Goal: Complete application form

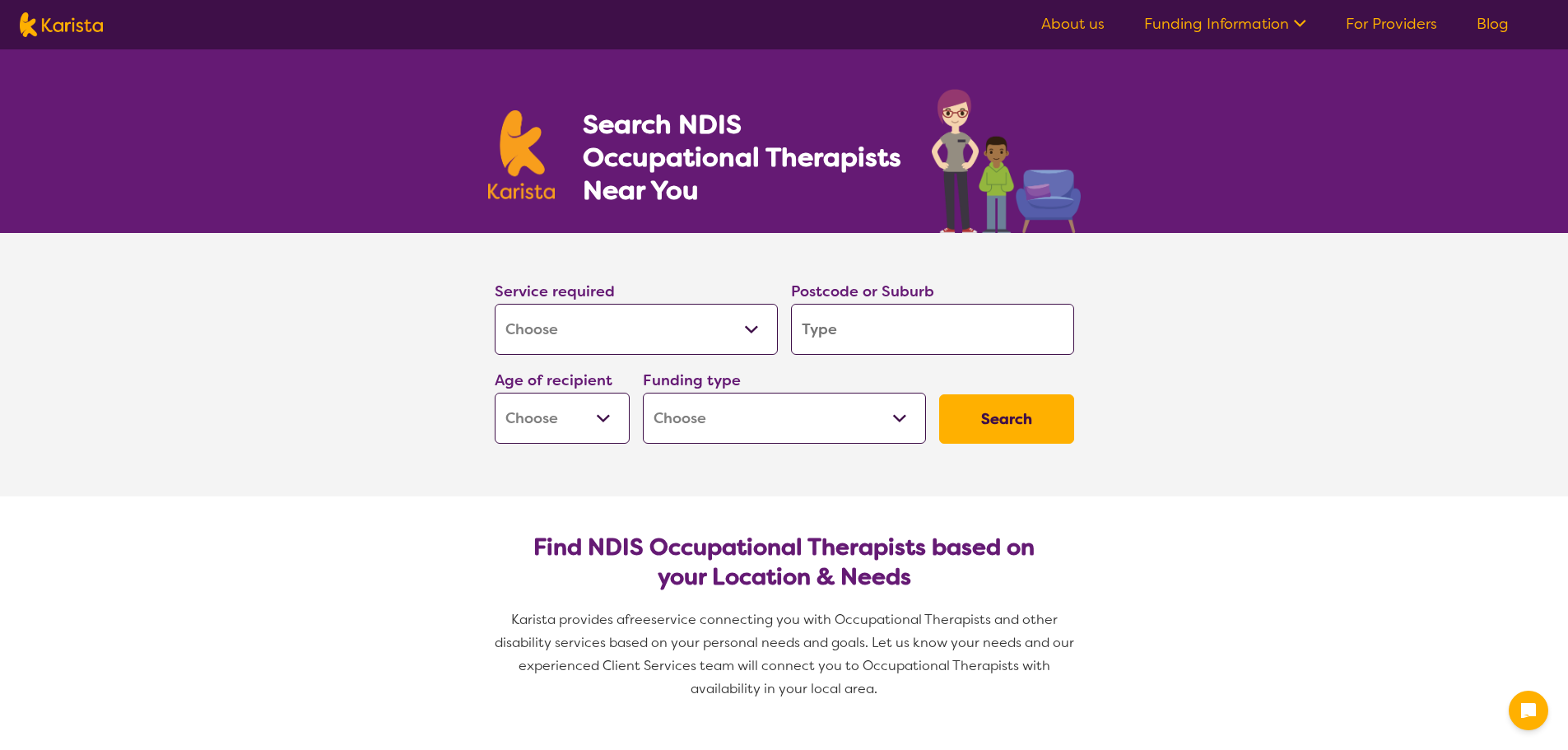
select select "[MEDICAL_DATA]"
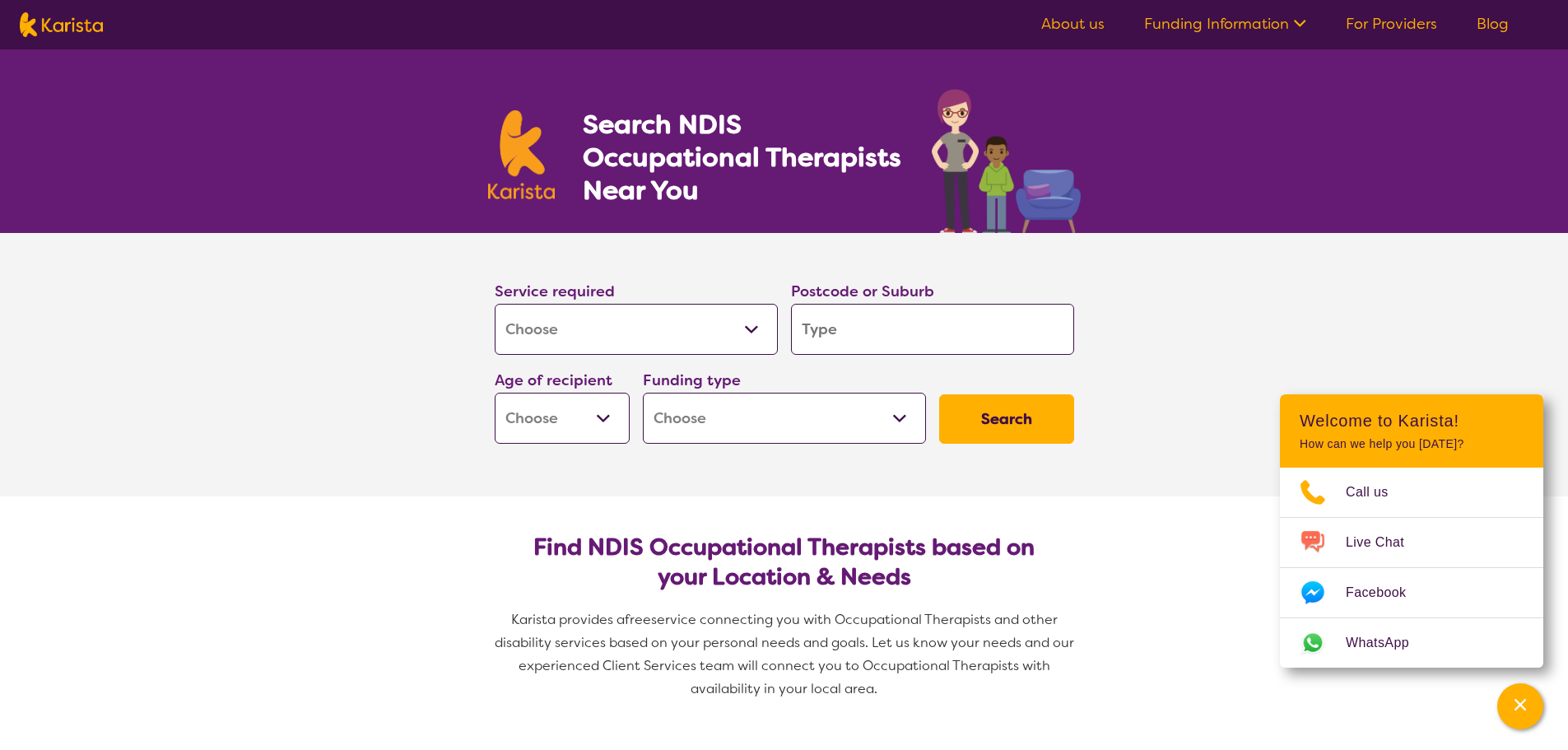
select select "Personal care"
click at [494, 303] on select "Allied Health Assistant Assessment ([MEDICAL_DATA] or [MEDICAL_DATA]) Behaviour…" at bounding box center [636, 328] width 283 height 51
select select "Personal care"
click at [703, 329] on select "Allied Health Assistant Assessment ([MEDICAL_DATA] or [MEDICAL_DATA]) Behaviour…" at bounding box center [636, 328] width 283 height 51
select select "[MEDICAL_DATA]"
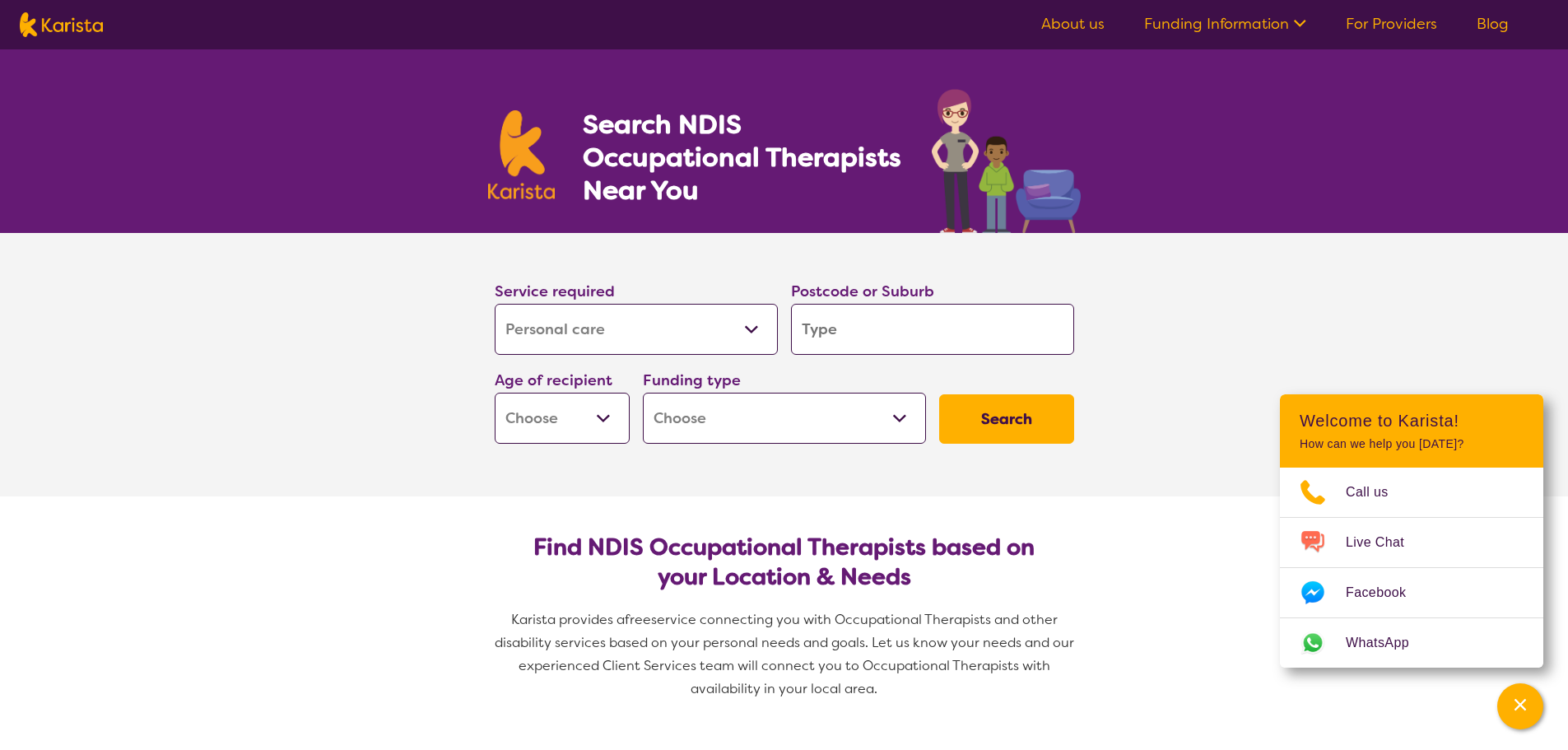
click at [494, 303] on select "Allied Health Assistant Assessment ([MEDICAL_DATA] or [MEDICAL_DATA]) Behaviour…" at bounding box center [636, 328] width 283 height 51
select select "[MEDICAL_DATA]"
click at [836, 339] on input "search" at bounding box center [933, 328] width 283 height 51
type input "2"
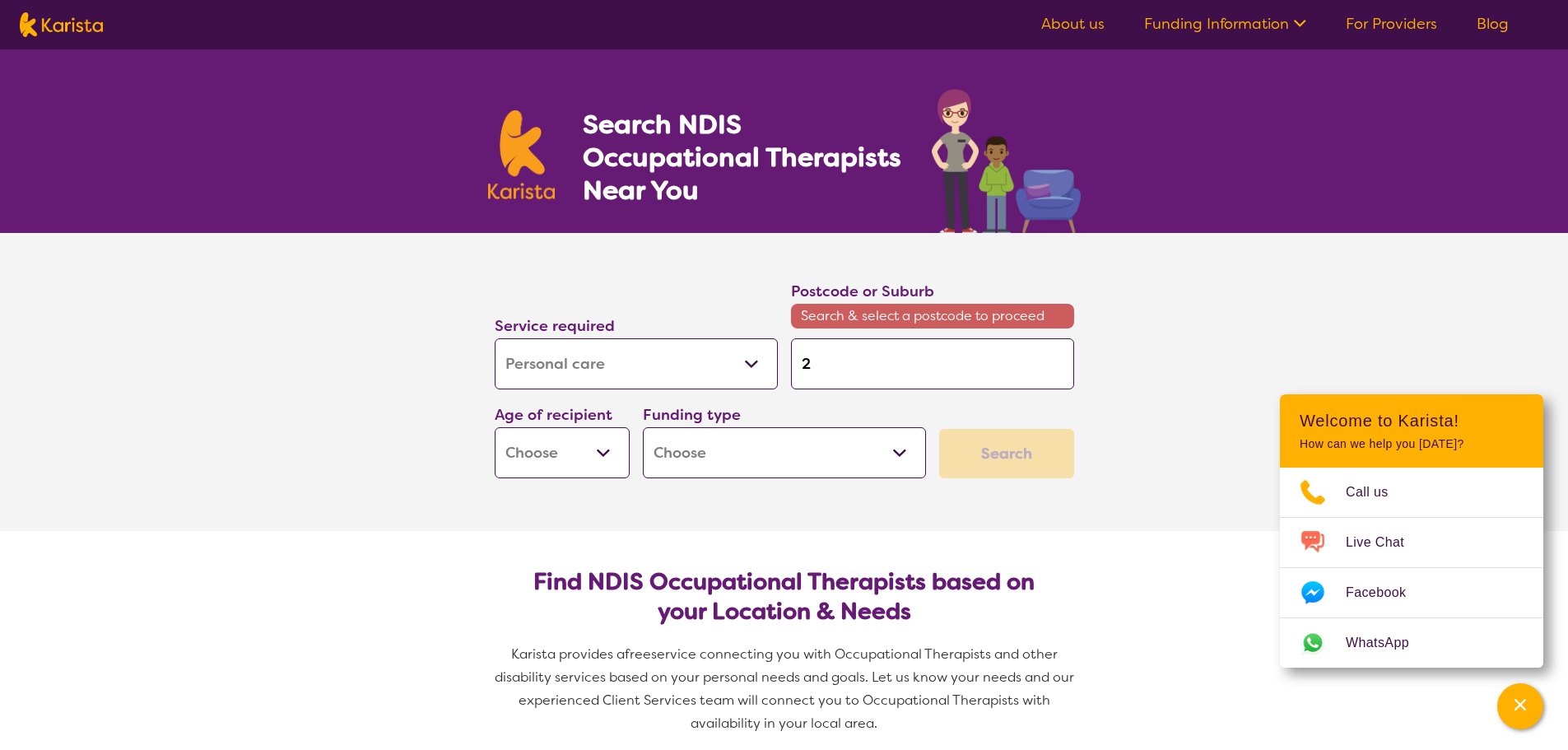
type input "25"
type input "257"
type input "2570"
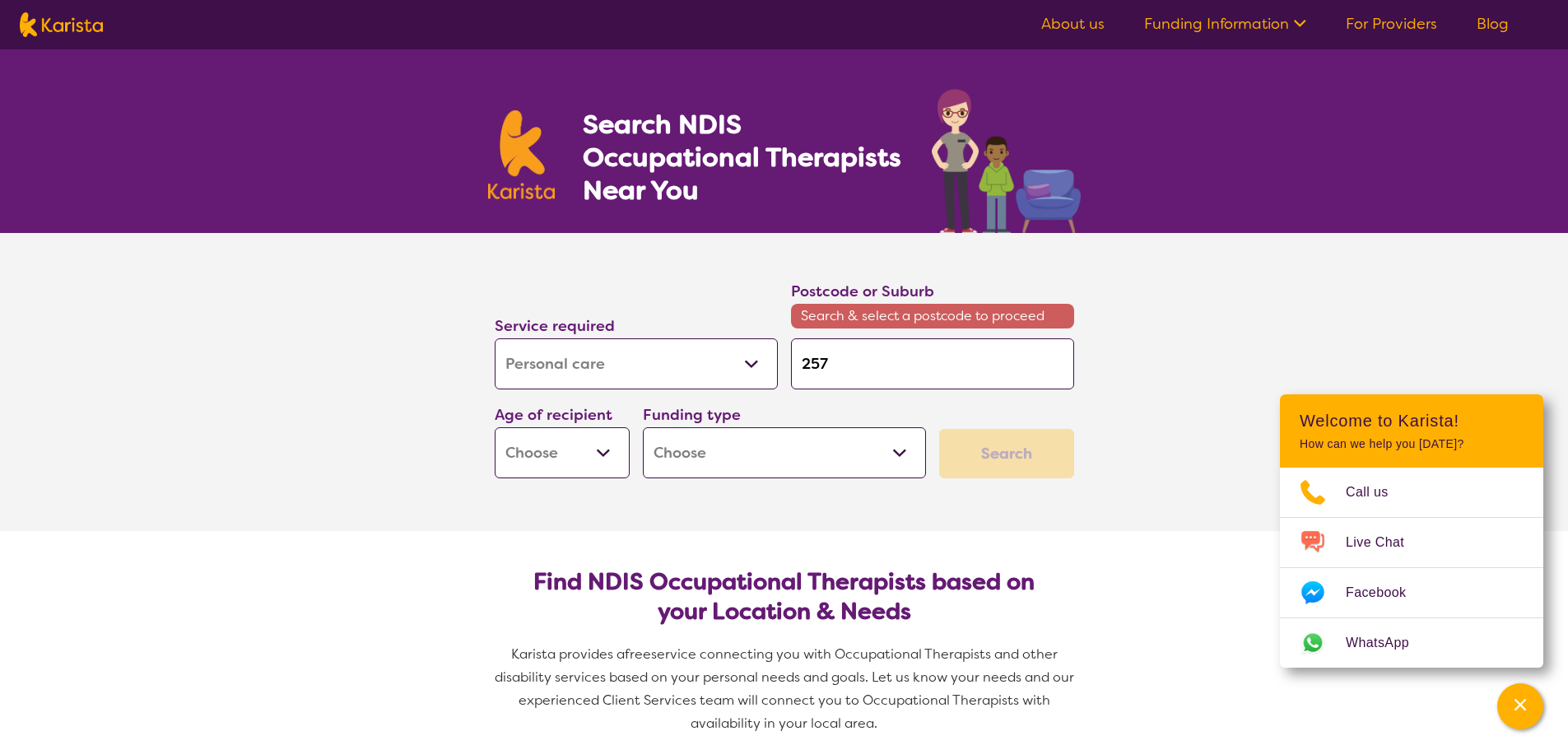
type input "2570"
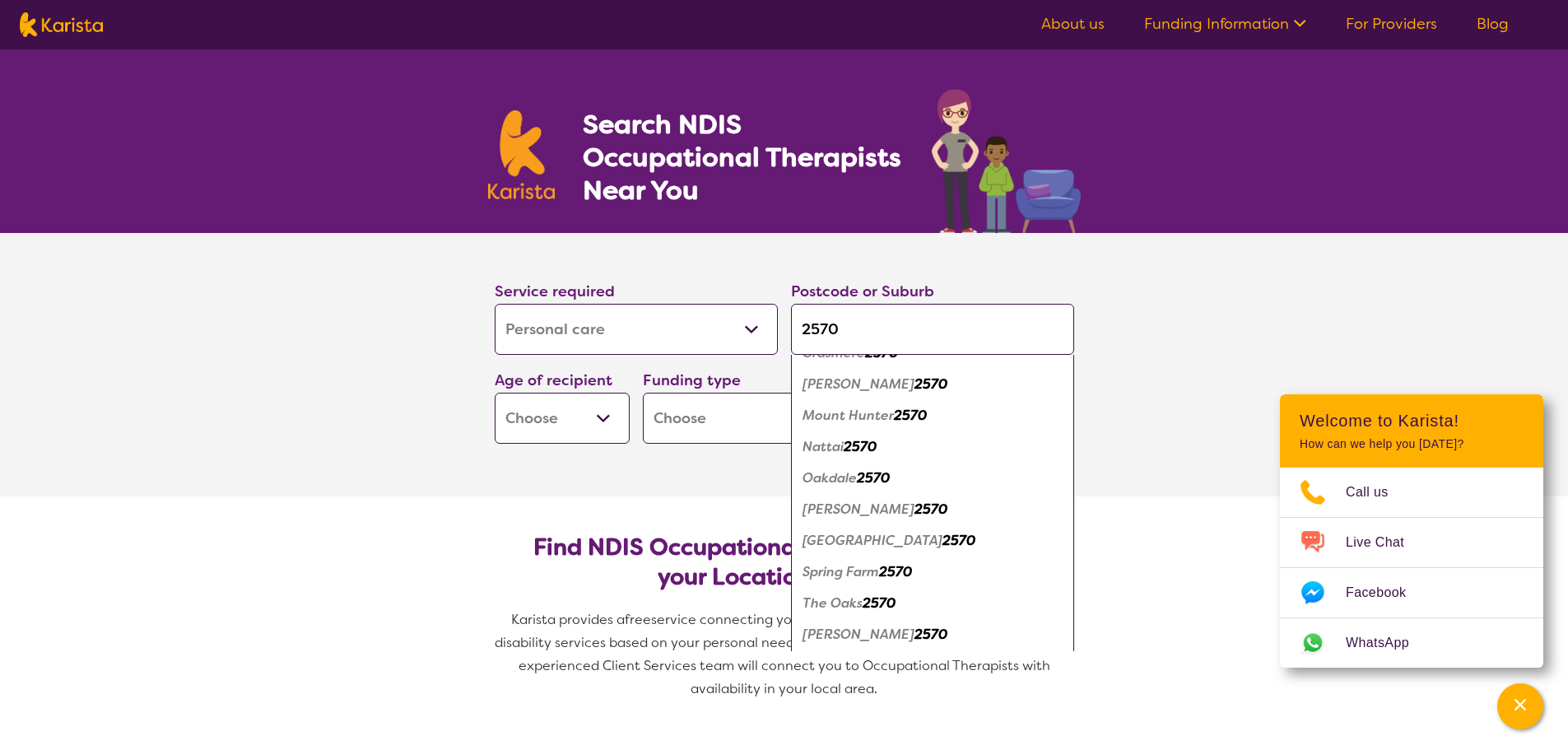
scroll to position [401, 0]
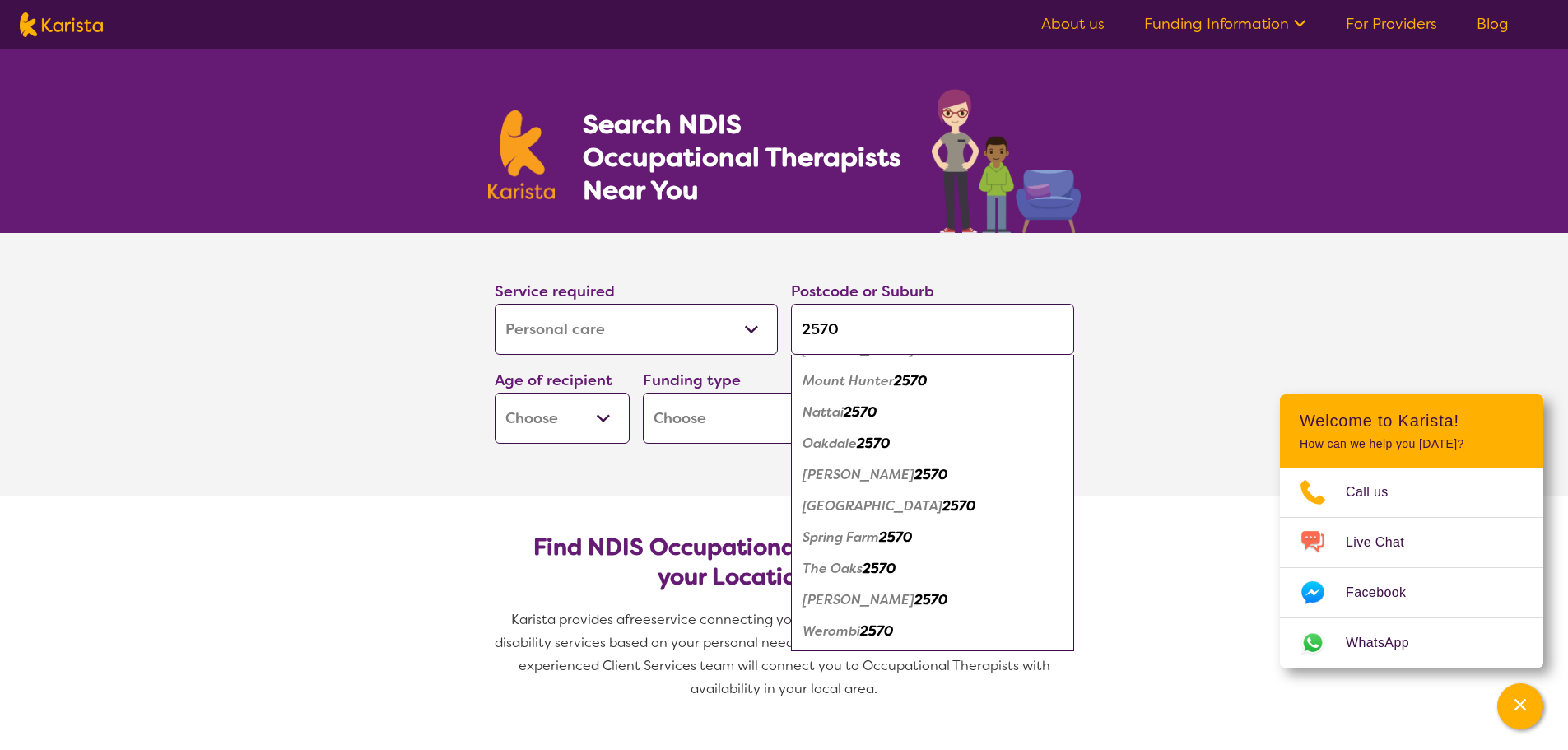
type input "2570"
click at [859, 572] on em "The Oaks" at bounding box center [833, 568] width 60 height 18
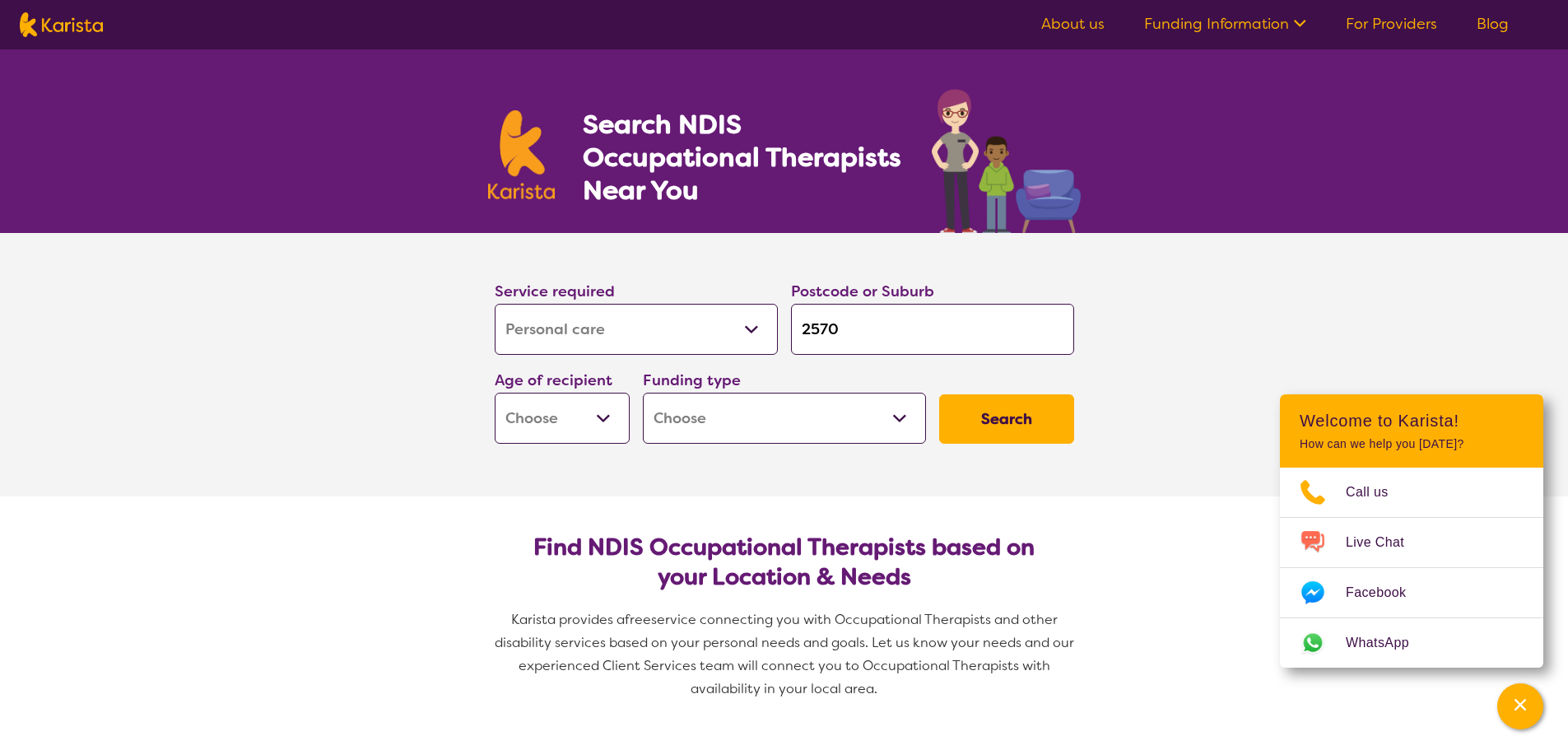
click at [611, 424] on select "Early Childhood - 0 to 9 Child - 10 to 11 Adolescent - 12 to 17 Adult - 18 to 6…" at bounding box center [561, 418] width 135 height 51
select select "EC"
click at [494, 393] on select "Early Childhood - 0 to 9 Child - 10 to 11 Adolescent - 12 to 17 Adult - 18 to 6…" at bounding box center [561, 418] width 135 height 51
select select "EC"
click at [681, 429] on select "Home Care Package (HCP) National Disability Insurance Scheme (NDIS) I don't know" at bounding box center [784, 418] width 283 height 51
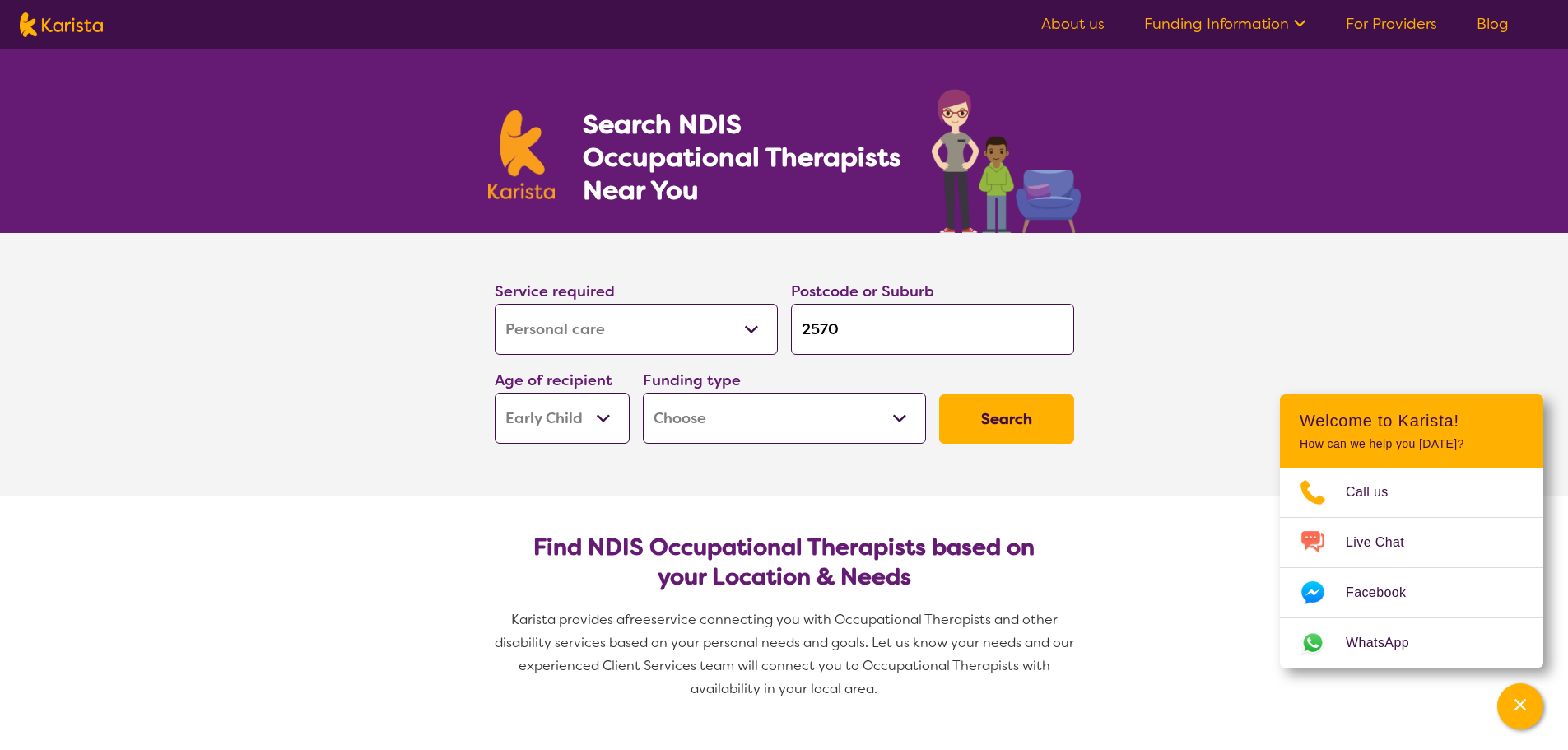
select select "i-don-t-know"
click at [643, 393] on select "Home Care Package (HCP) National Disability Insurance Scheme (NDIS) I don't know" at bounding box center [784, 418] width 283 height 51
select select "i-don-t-know"
click at [1001, 417] on button "Search" at bounding box center [1007, 418] width 135 height 49
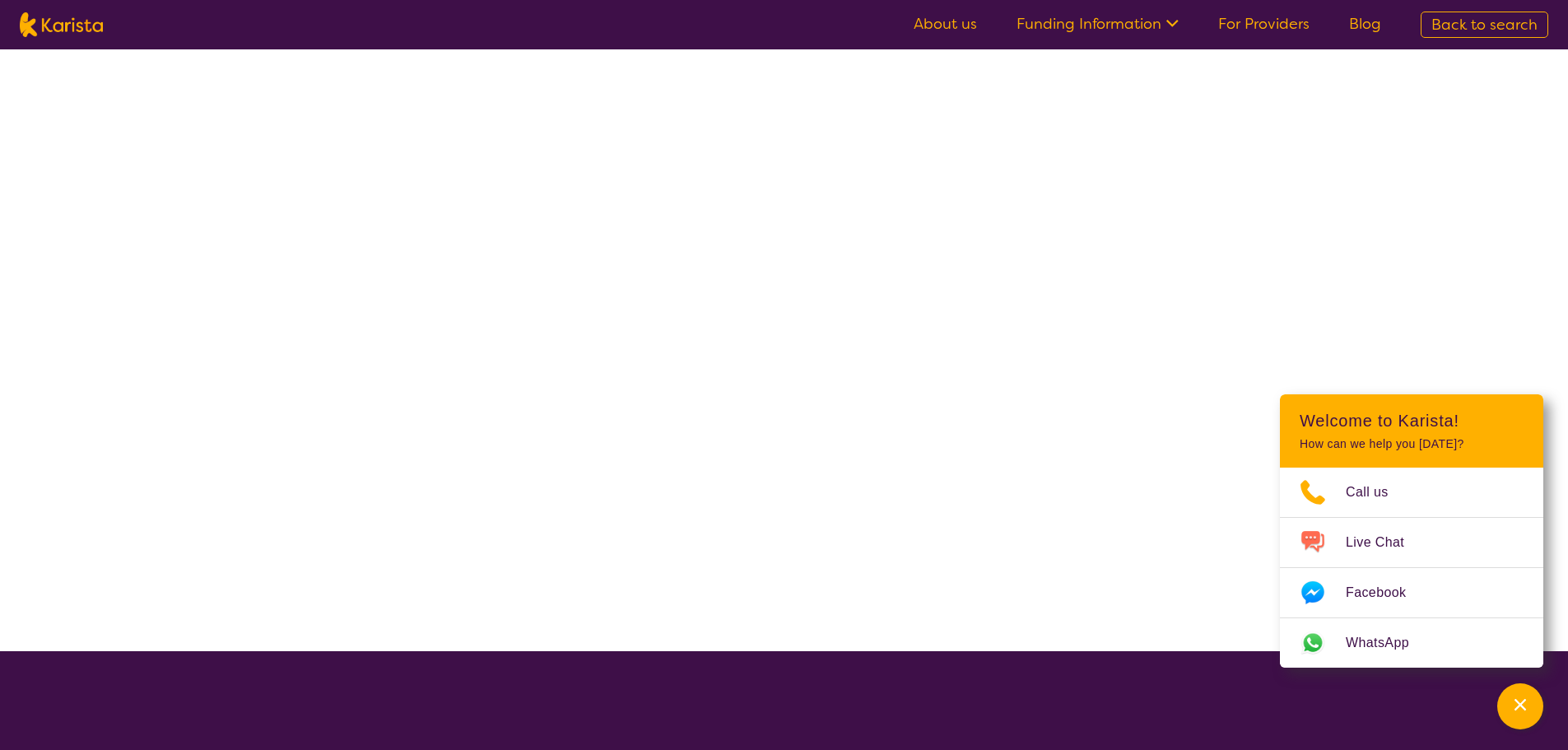
select select "[MEDICAL_DATA]"
select select "EC"
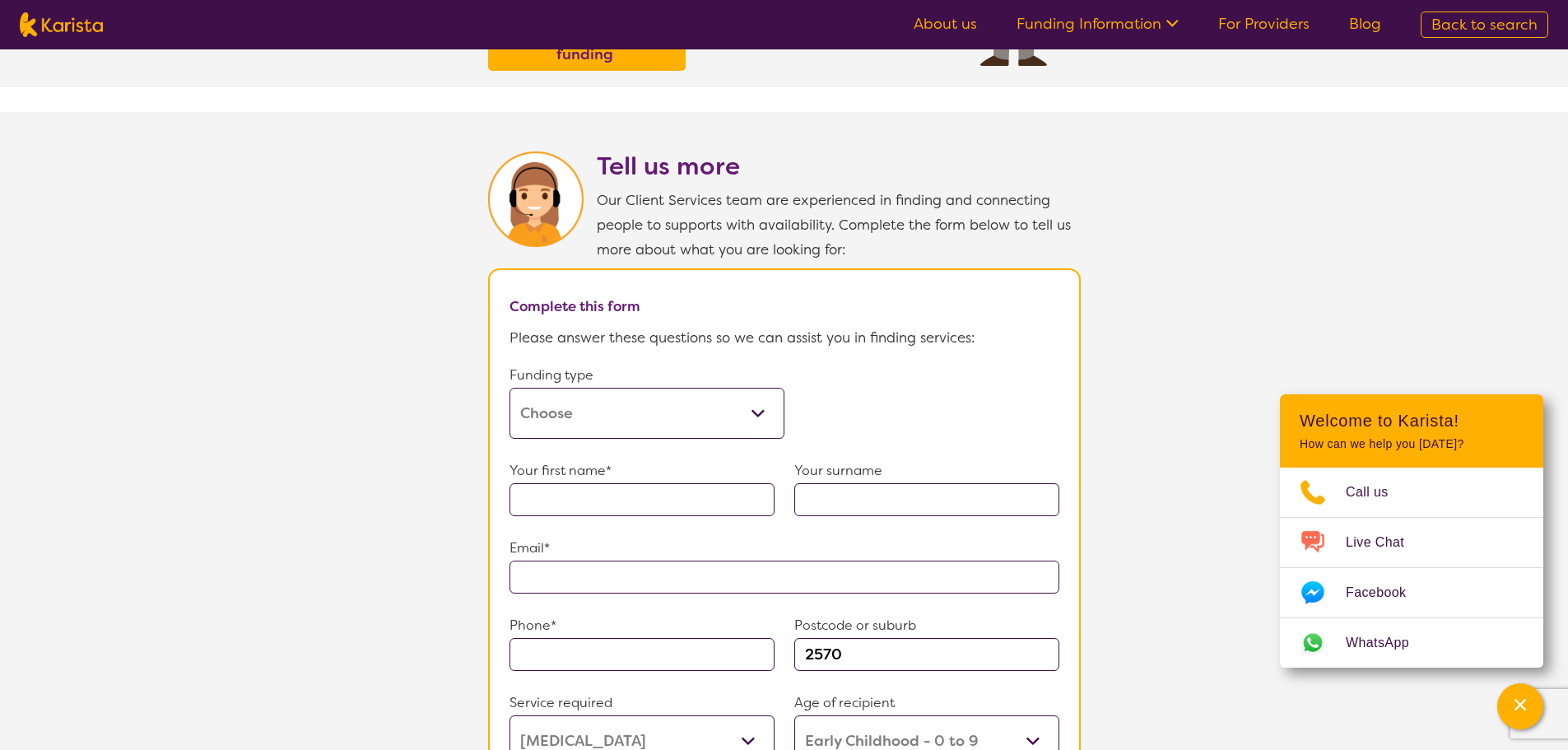
scroll to position [823, 0]
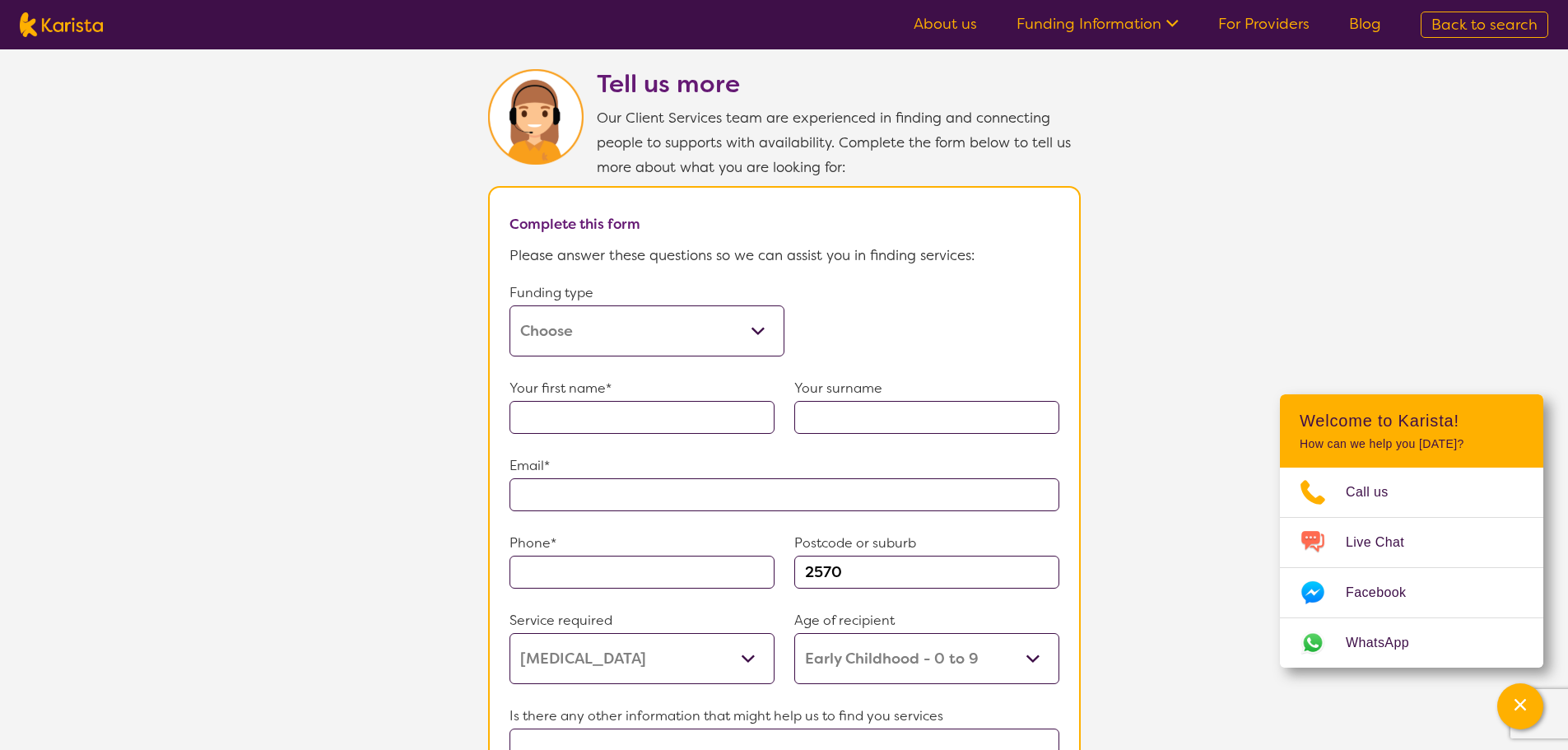
click at [708, 332] on select "Home Care Package (HCP) Home Care Package - Level 1 Home Care Package - Level 2…" at bounding box center [647, 330] width 275 height 51
select select "i-don-t-know"
click at [510, 305] on select "Home Care Package (HCP) Home Care Package - Level 1 Home Care Package - Level 2…" at bounding box center [647, 330] width 275 height 51
click at [617, 416] on input "text" at bounding box center [642, 416] width 265 height 33
type input "[PERSON_NAME]"
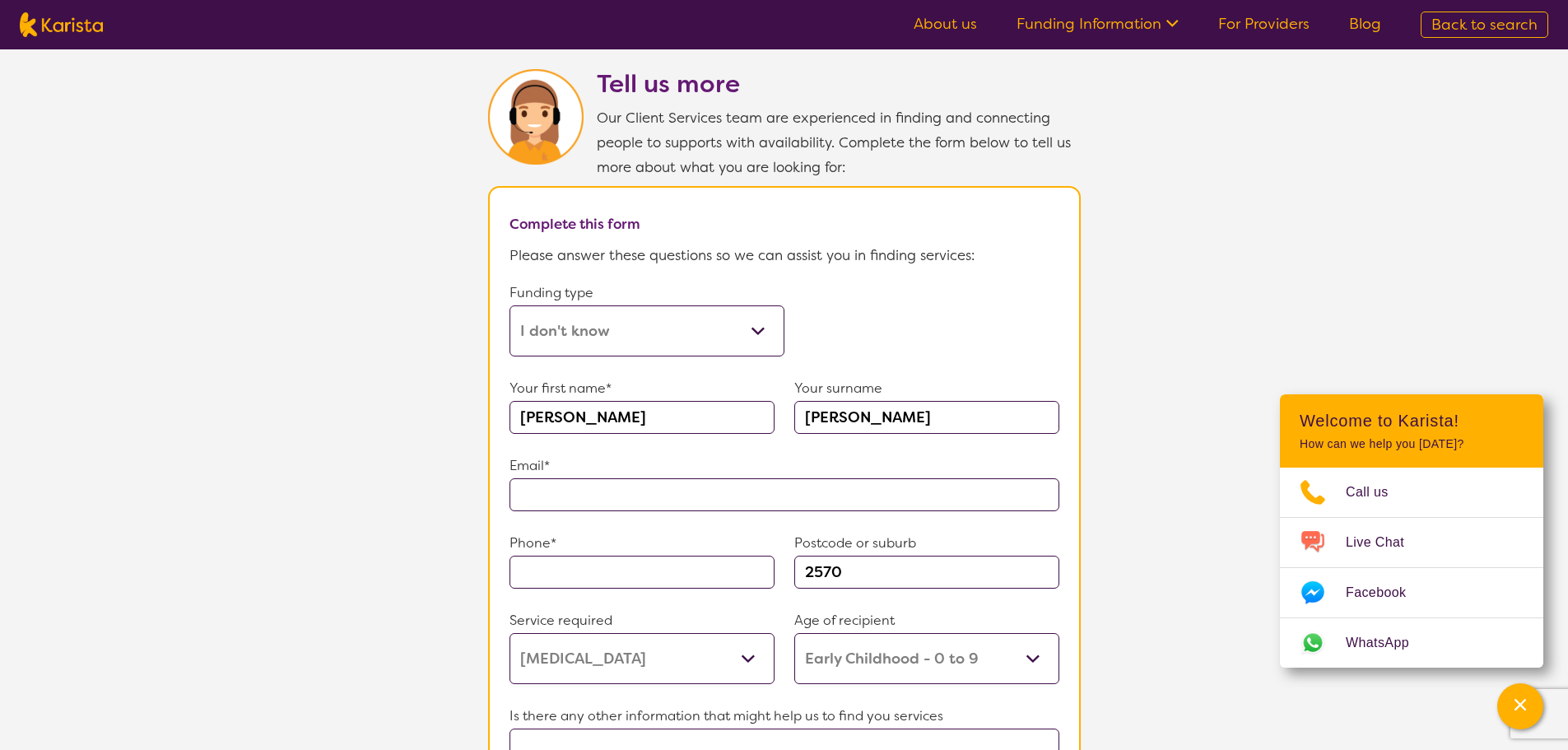
type input "[PERSON_NAME]"
click at [579, 480] on input "text" at bounding box center [784, 494] width 550 height 33
type input "**********"
click at [546, 571] on input "text" at bounding box center [642, 572] width 265 height 33
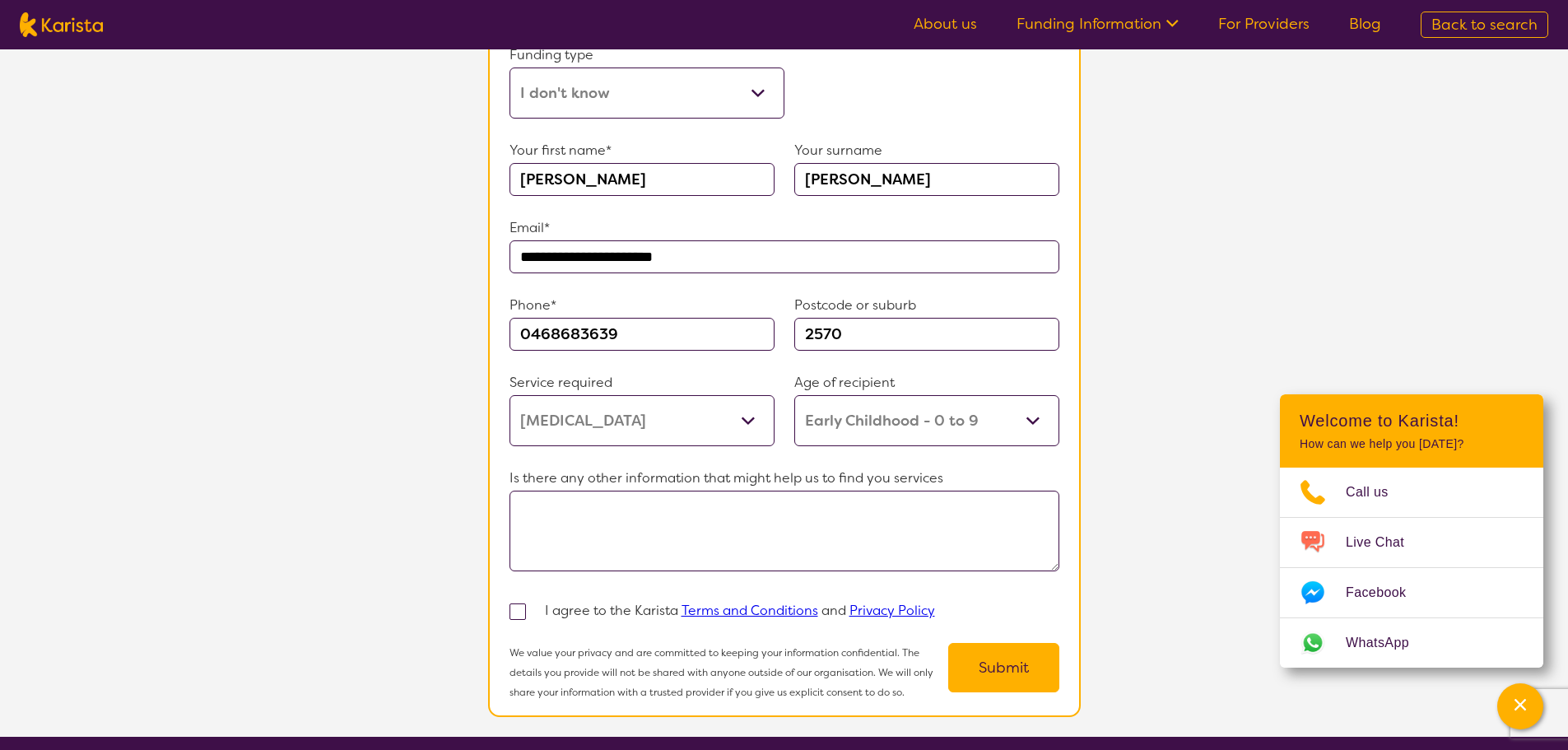
scroll to position [1070, 0]
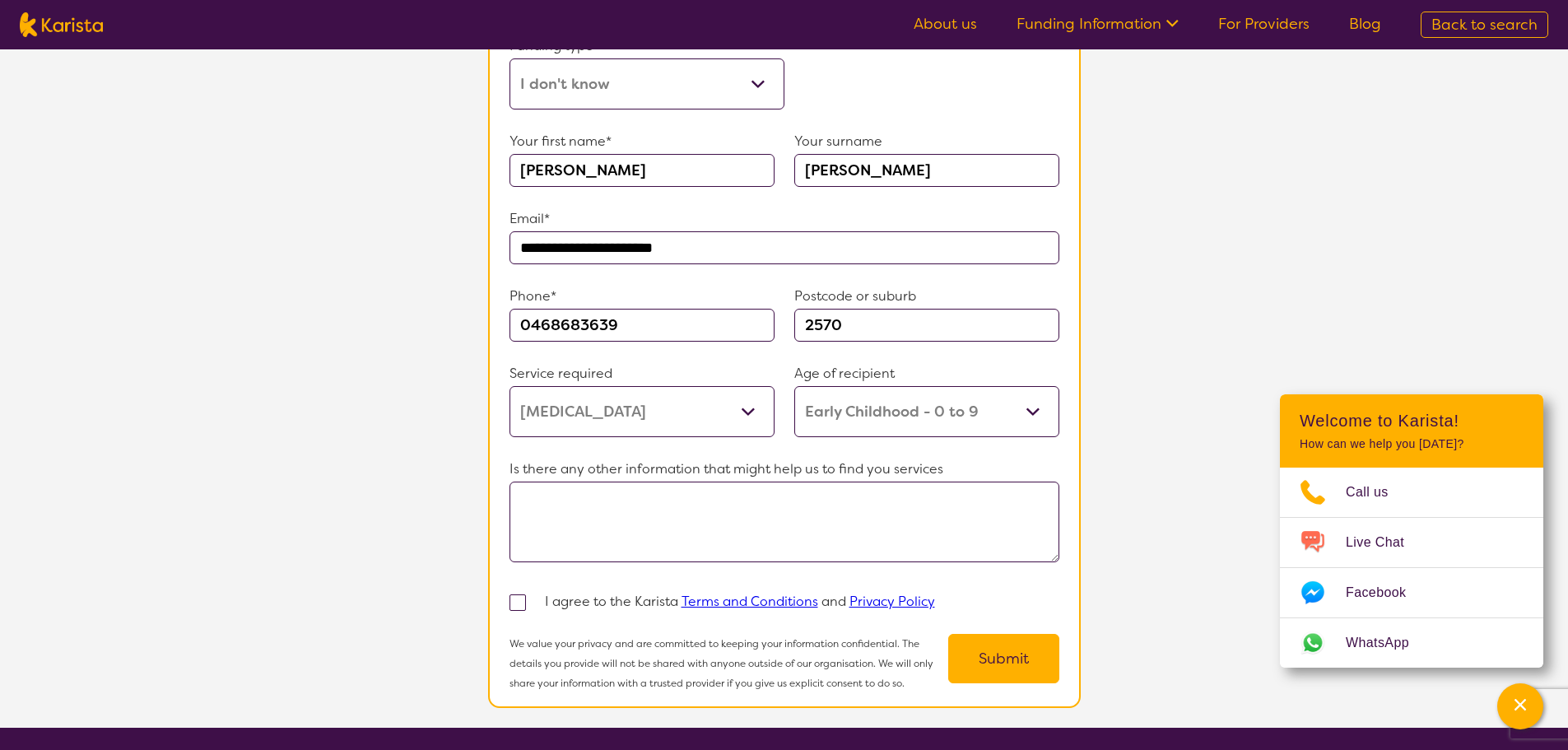
type input "0468683639"
click at [597, 514] on textarea at bounding box center [784, 522] width 550 height 80
paste textarea "[MEDICAL_DATA] (Level 2- requiring substantial support for social communication…"
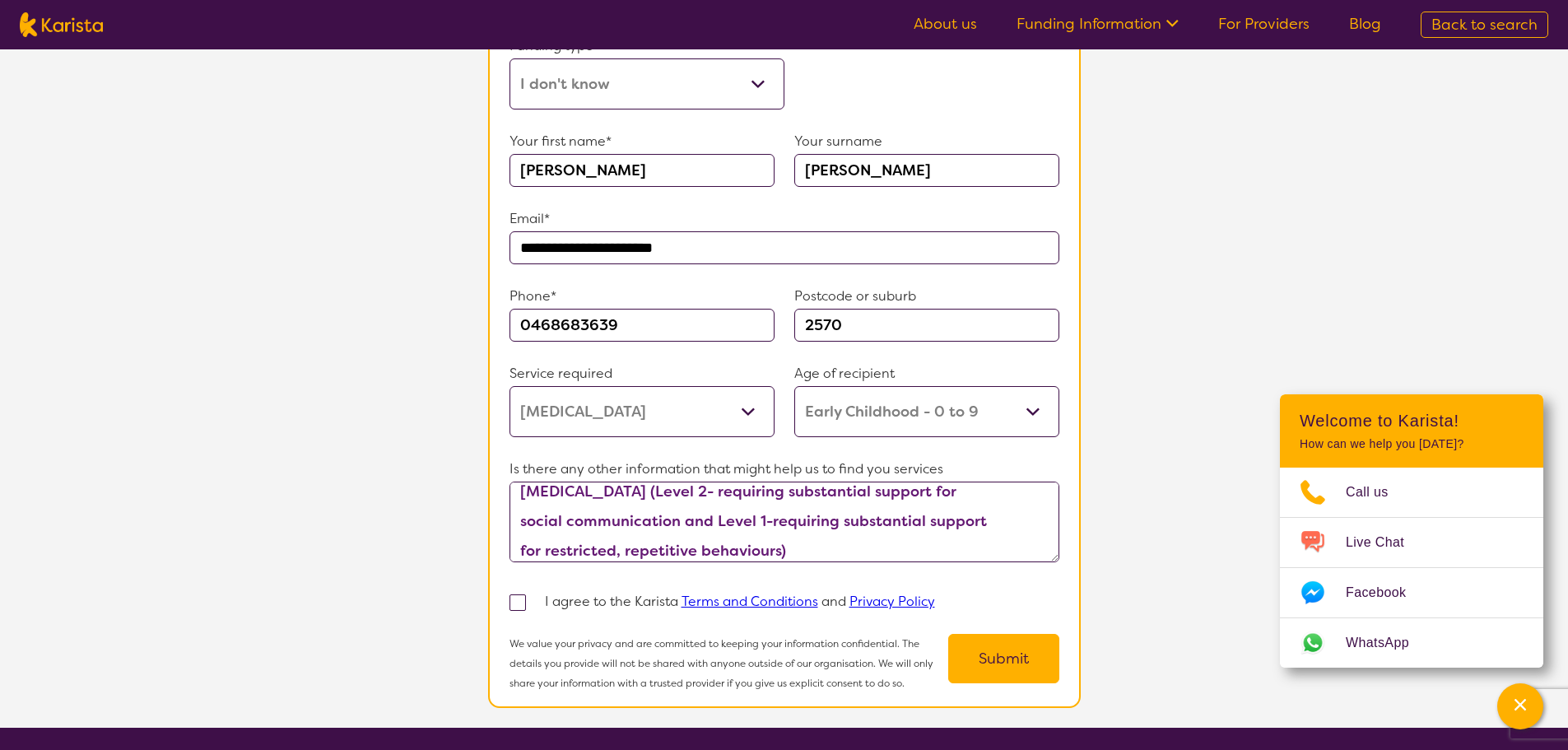
scroll to position [0, 0]
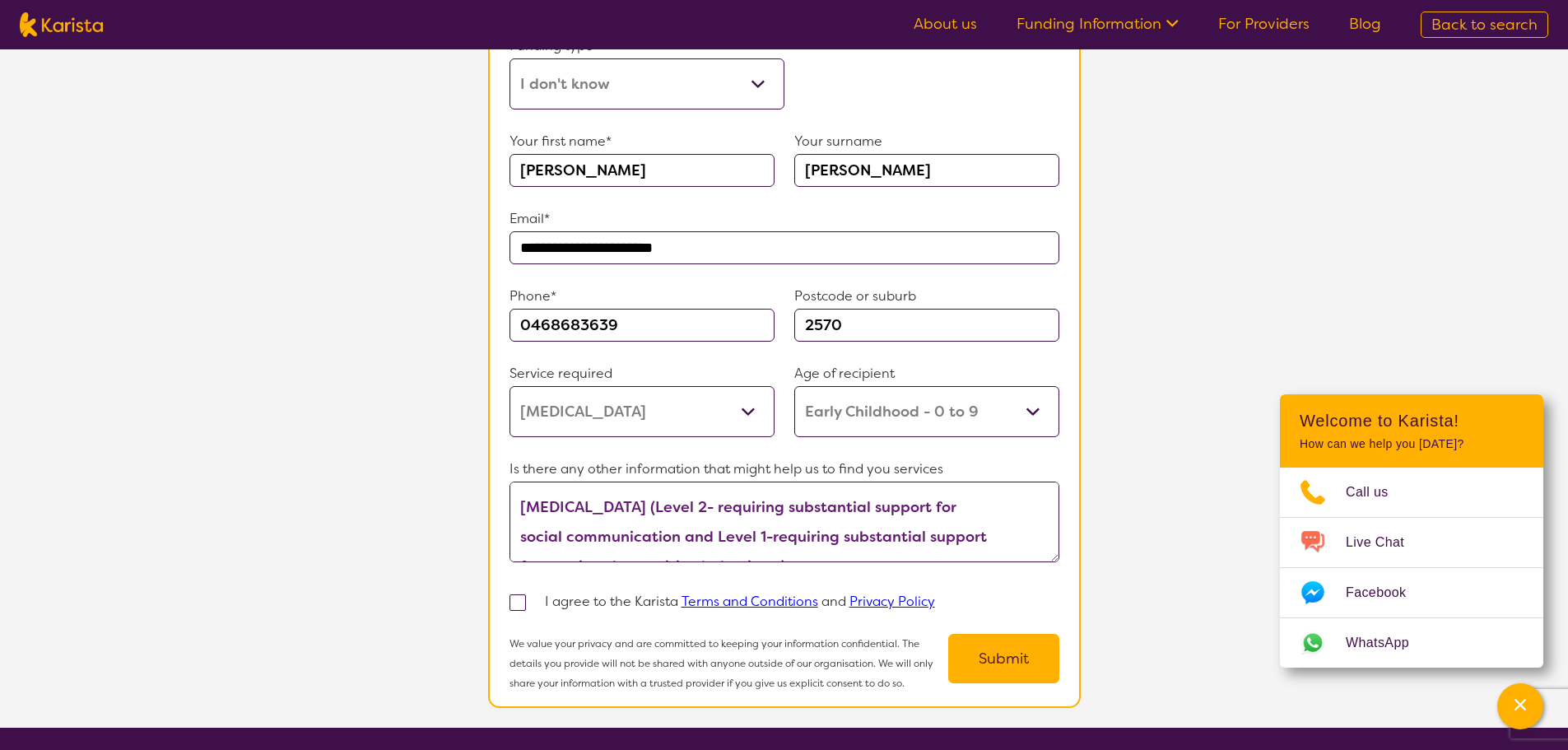
click at [584, 499] on textarea "[MEDICAL_DATA] (Level 2- requiring substantial support for social communication…" at bounding box center [784, 522] width 550 height 80
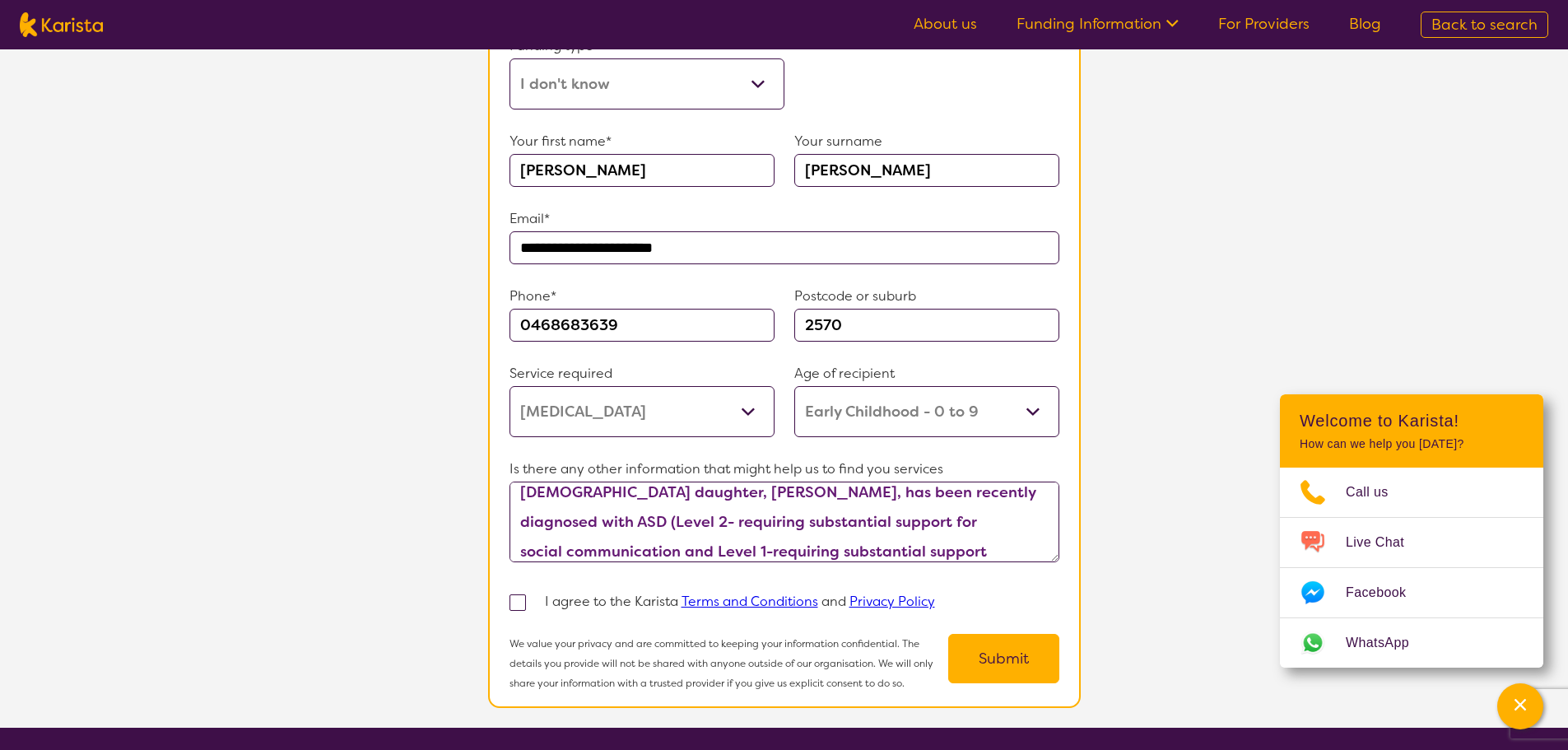
scroll to position [44, 0]
type textarea "[DEMOGRAPHIC_DATA] daughter, [PERSON_NAME], has been recently diagnosed with AS…"
click at [517, 596] on span at bounding box center [518, 603] width 17 height 17
click at [534, 596] on input "checkbox" at bounding box center [539, 601] width 11 height 11
checkbox input "true"
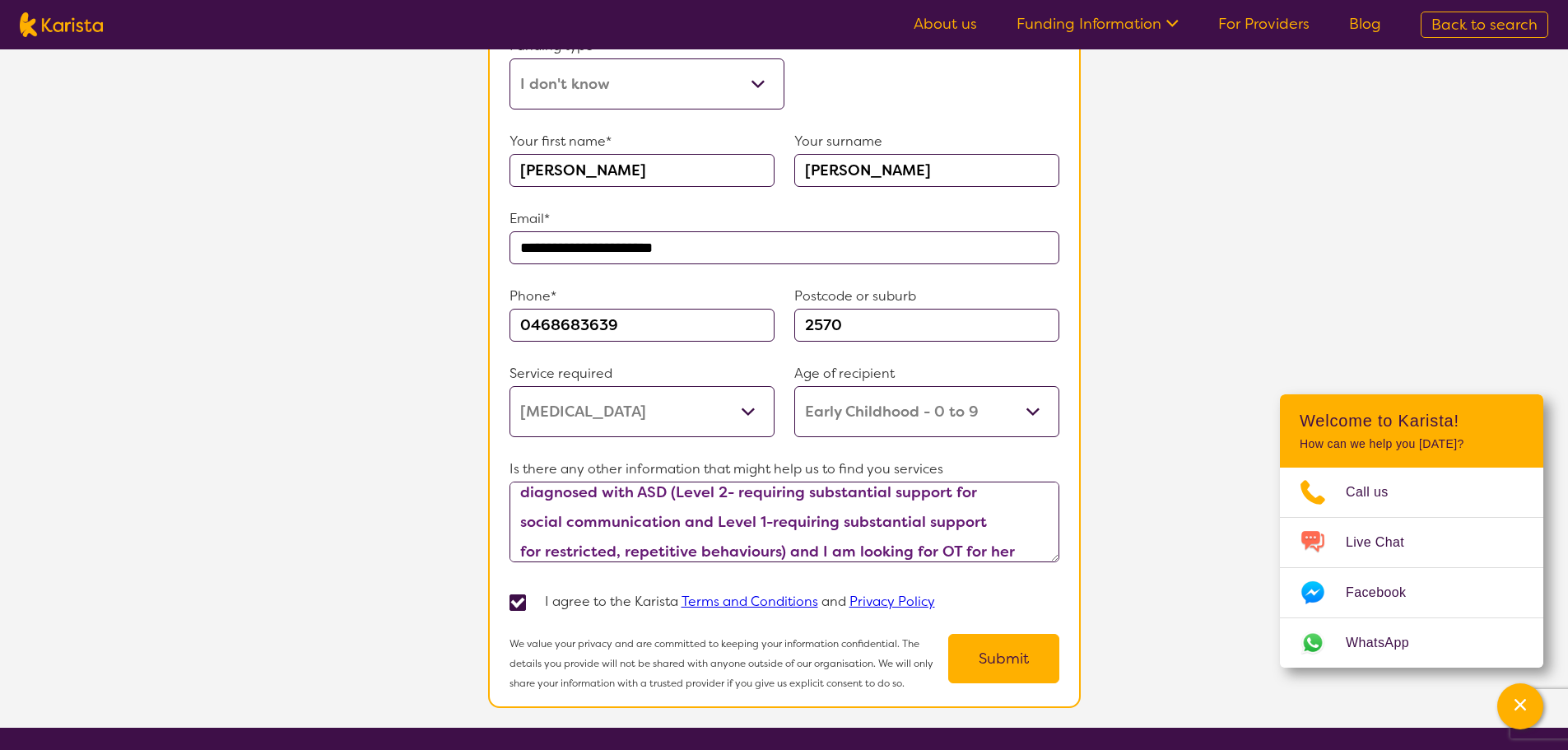
click at [990, 644] on button "Submit" at bounding box center [1004, 658] width 111 height 49
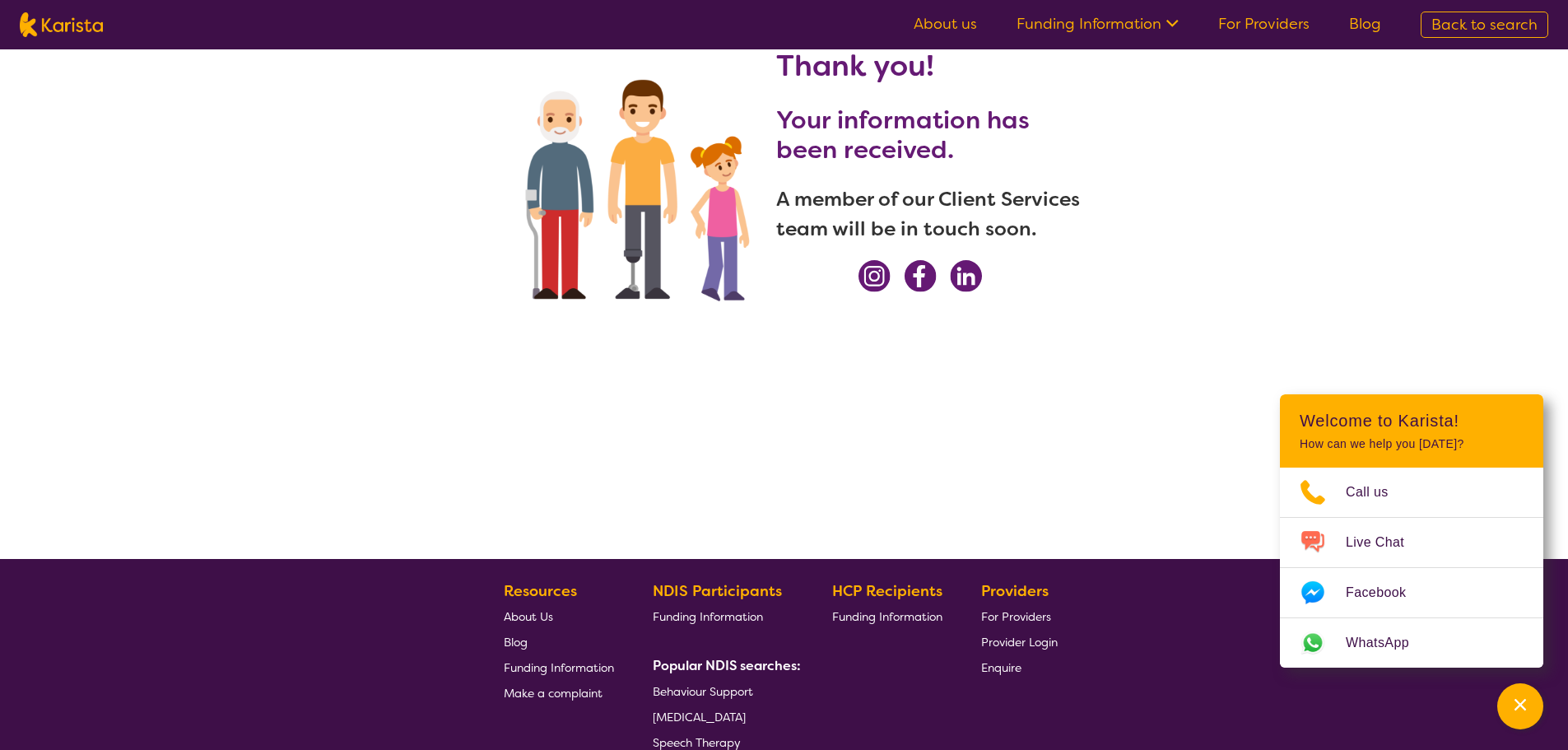
scroll to position [0, 0]
